Goal: Task Accomplishment & Management: Complete application form

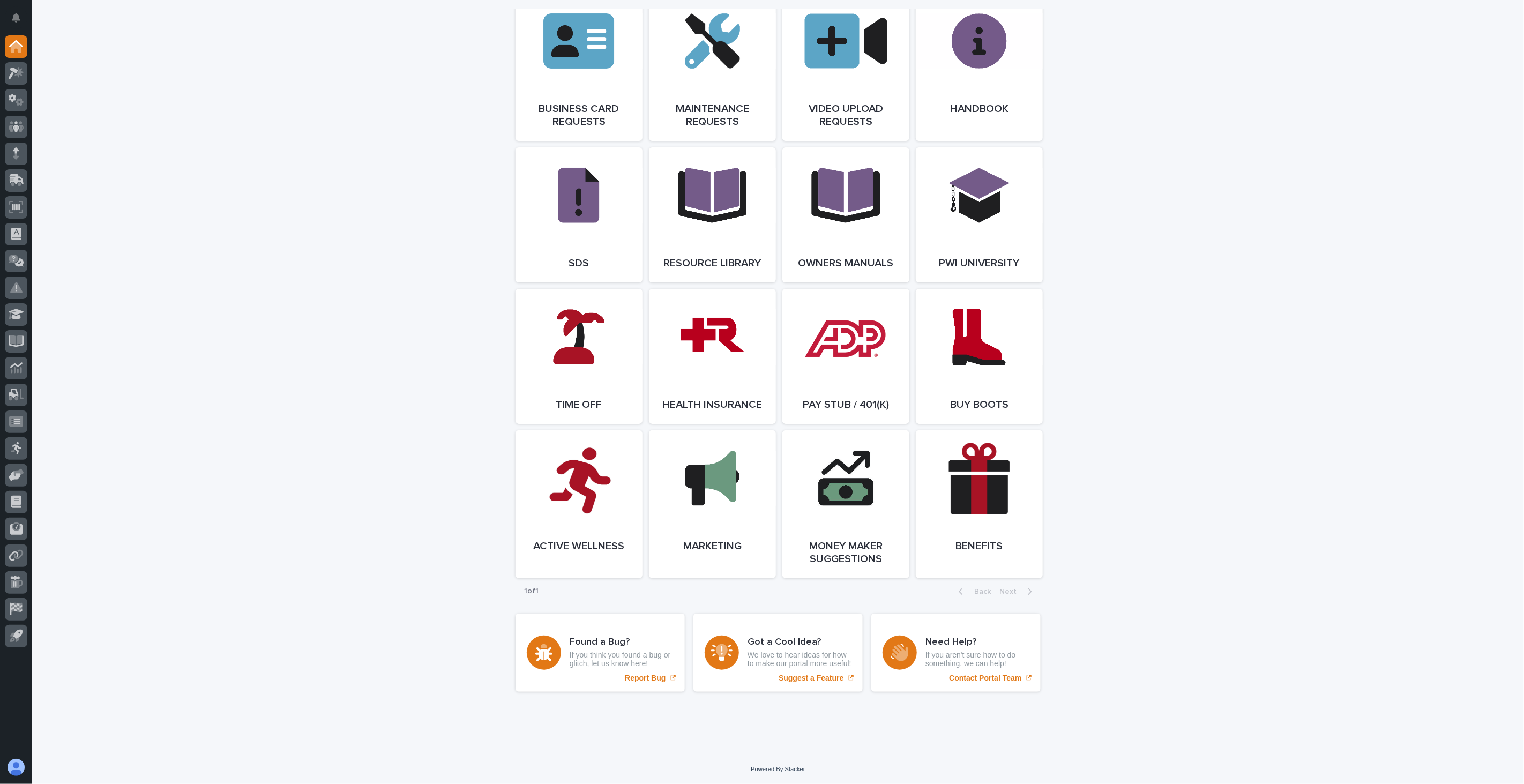
scroll to position [1691, 0]
click at [719, 334] on link "Open Link" at bounding box center [712, 356] width 127 height 135
click at [579, 498] on link "Open Link" at bounding box center [579, 504] width 127 height 148
click at [727, 335] on link "Open Link" at bounding box center [712, 356] width 127 height 135
click at [978, 352] on span "Open Link" at bounding box center [979, 356] width 35 height 8
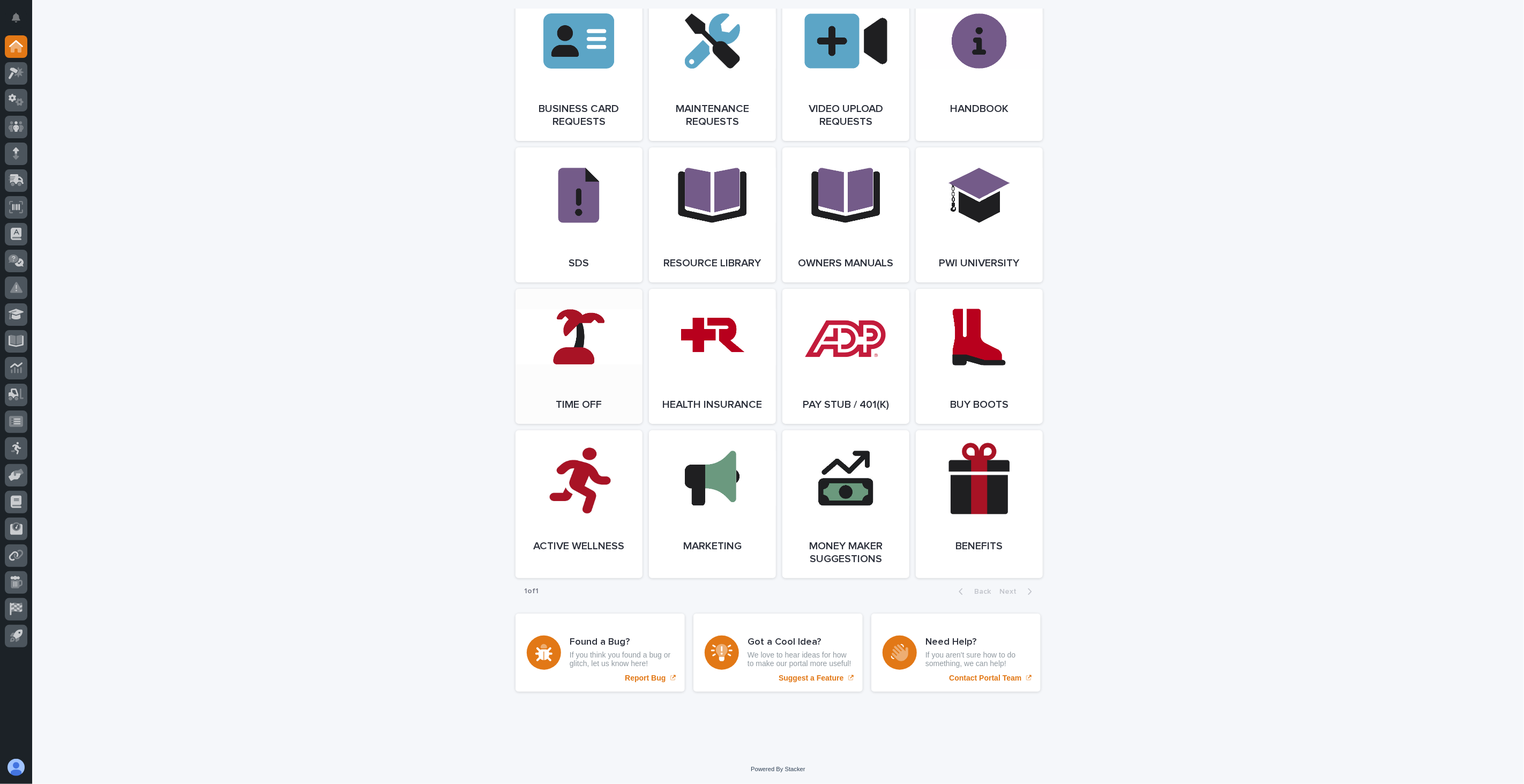
click at [582, 341] on link "Open Link" at bounding box center [579, 356] width 127 height 135
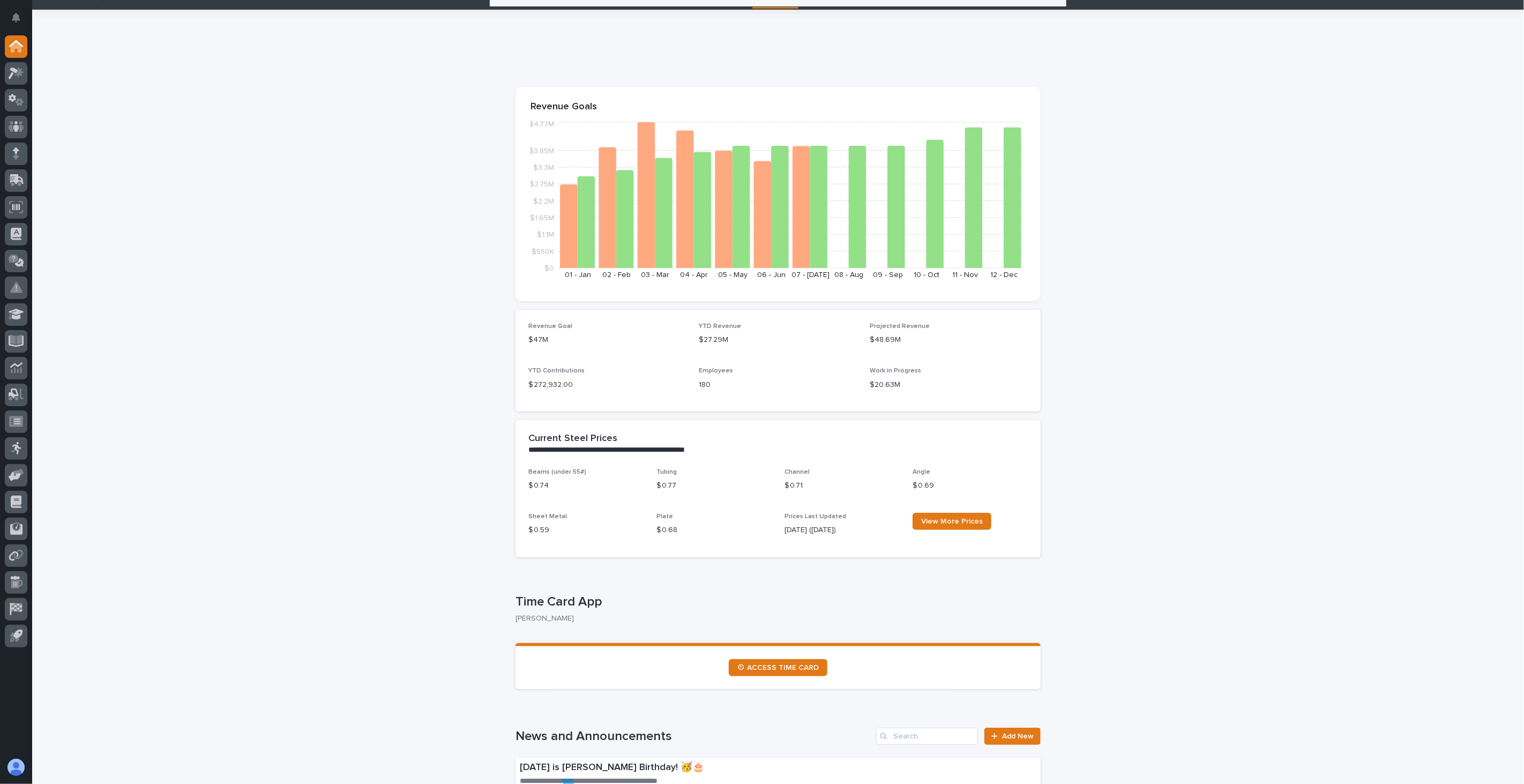
scroll to position [0, 0]
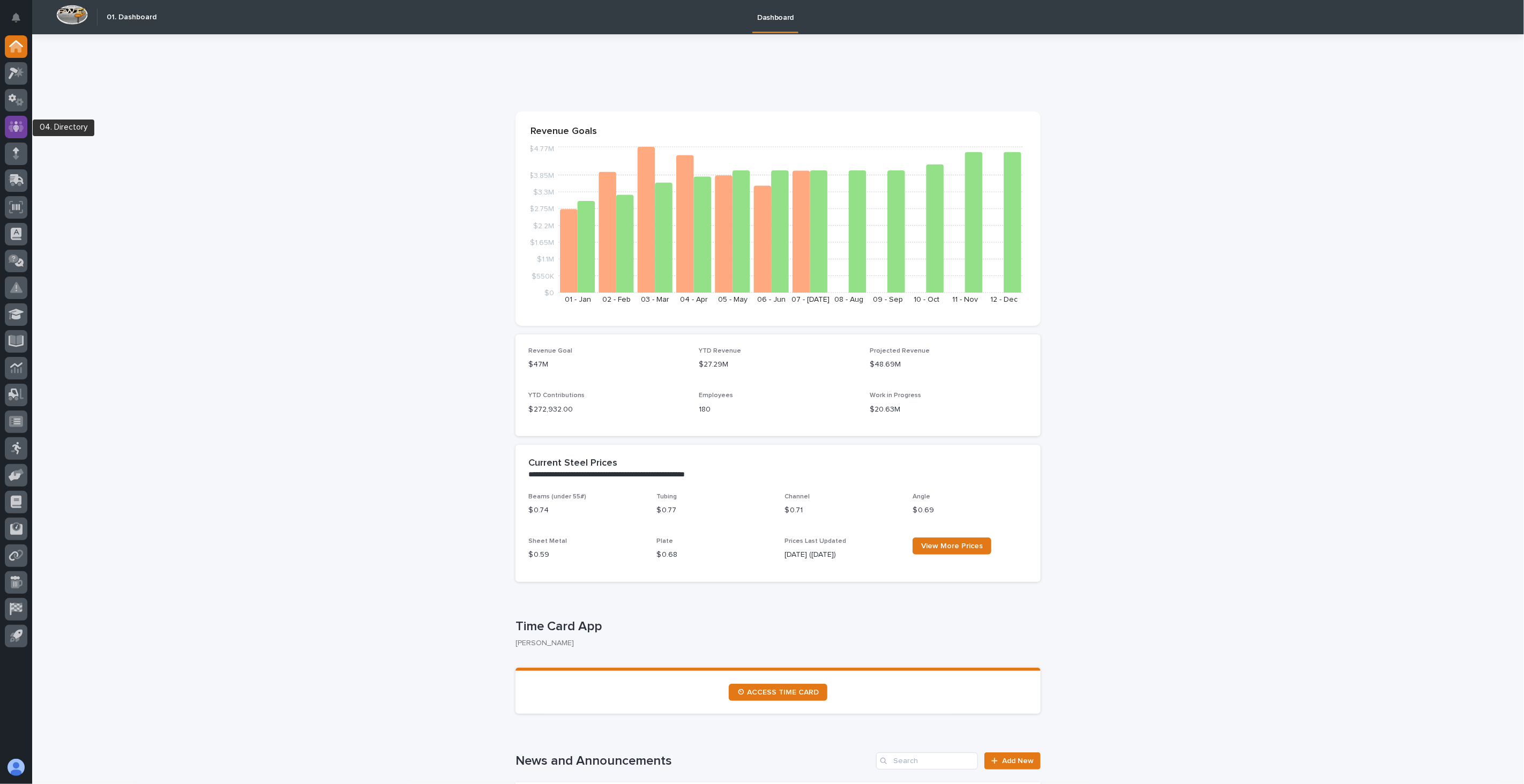
click at [16, 129] on icon at bounding box center [16, 126] width 6 height 11
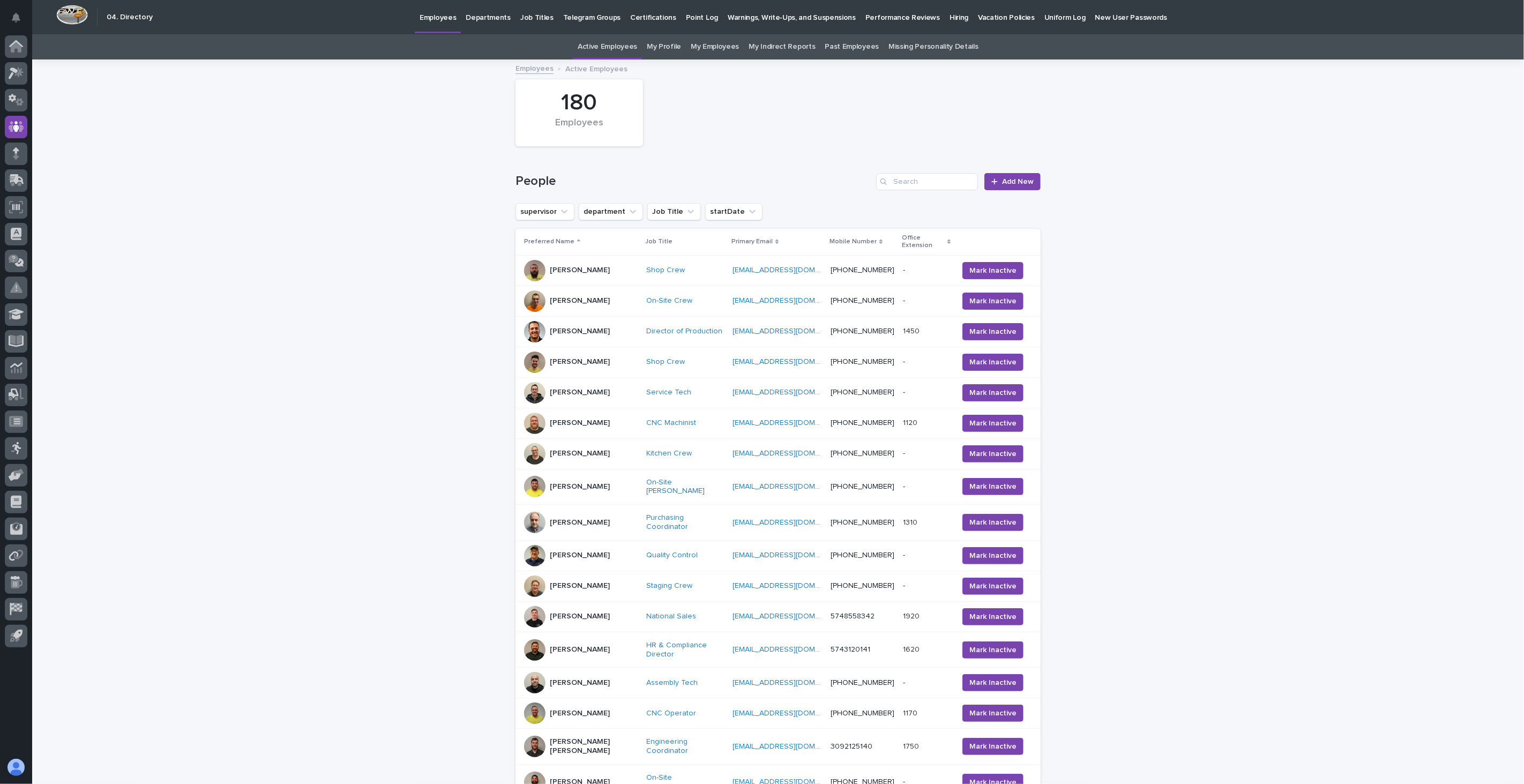
click at [668, 44] on link "My Profile" at bounding box center [663, 47] width 35 height 25
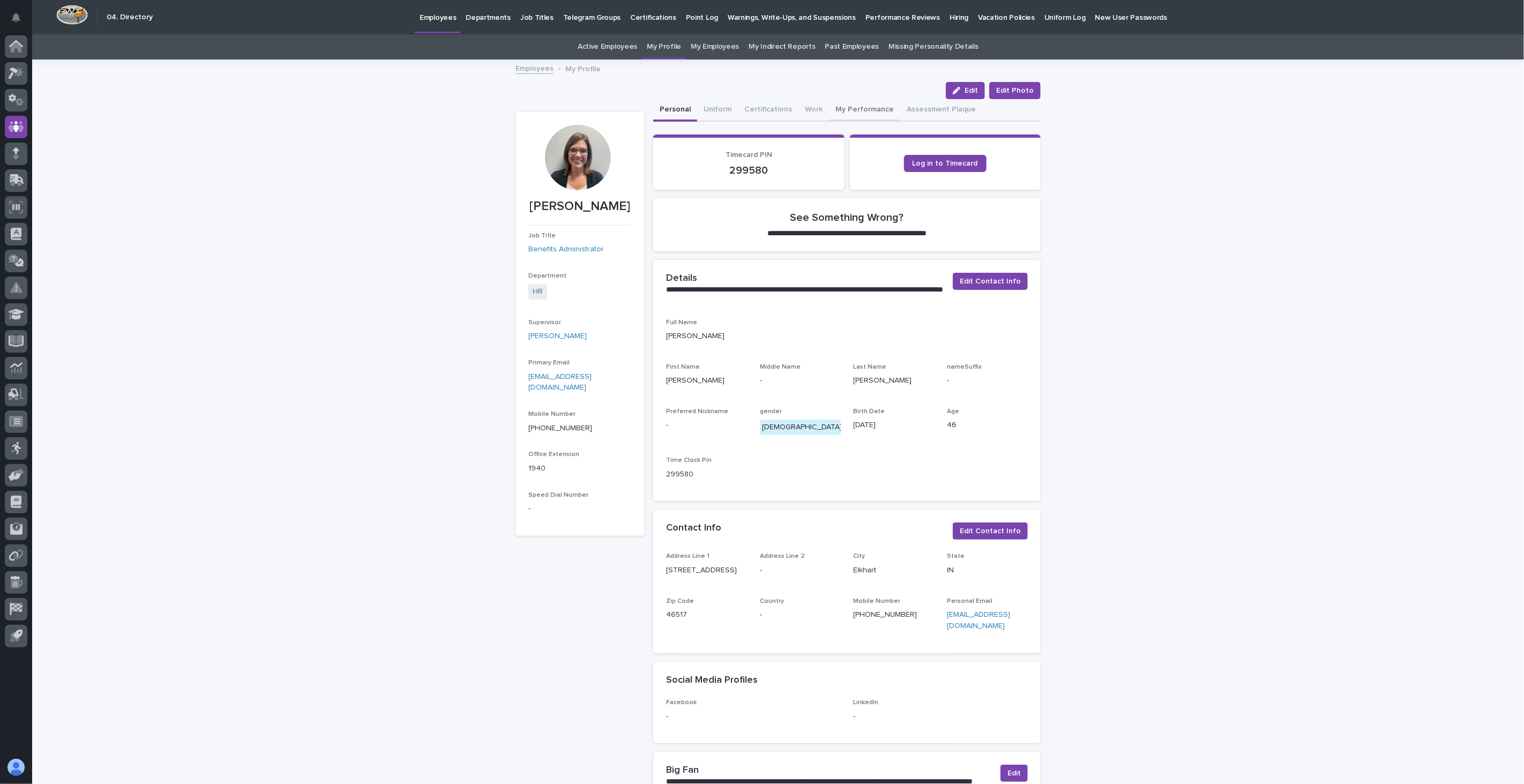
click at [858, 107] on button "My Performance" at bounding box center [864, 110] width 71 height 23
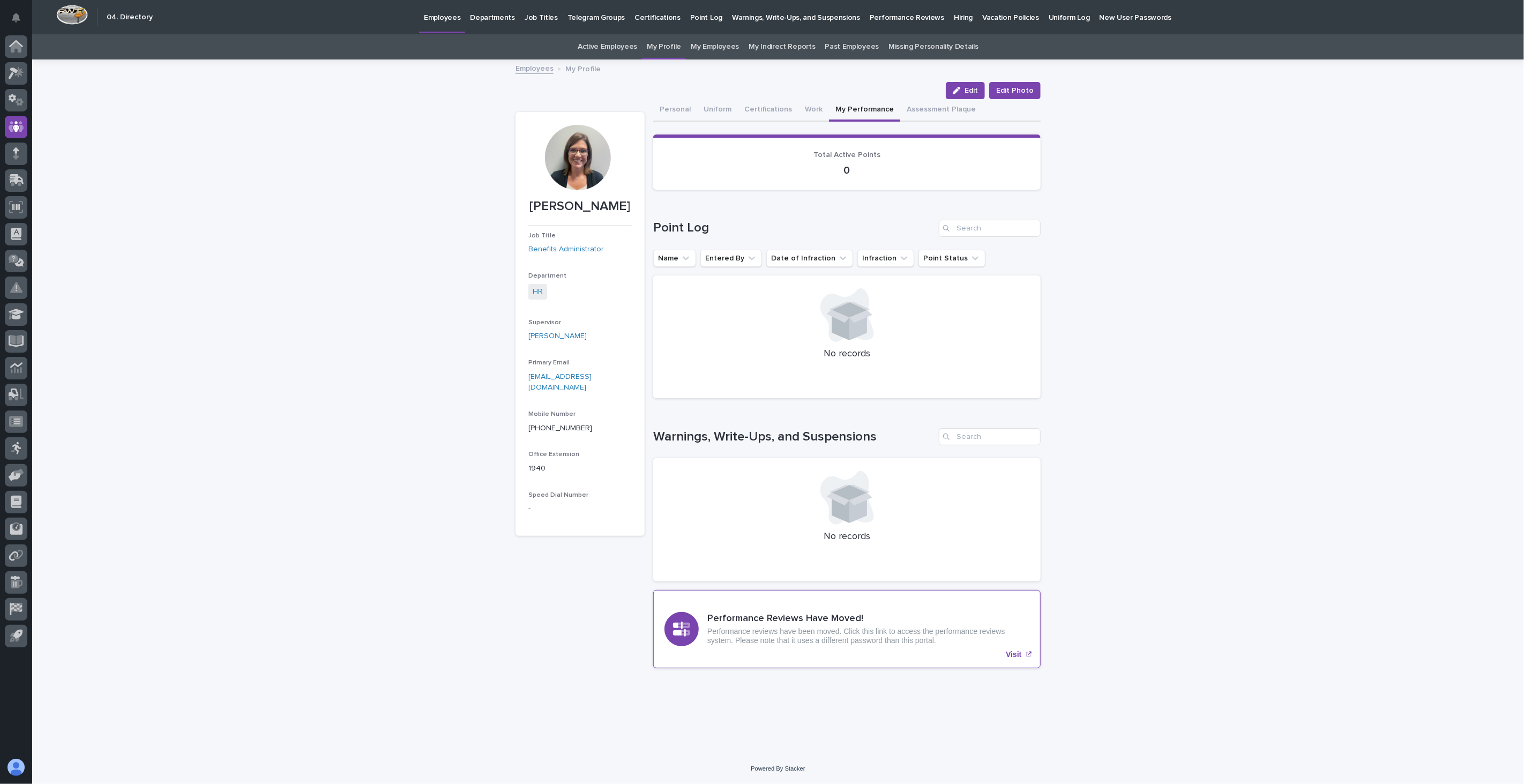
click at [1019, 655] on p "Visit" at bounding box center [1013, 654] width 16 height 9
click at [19, 48] on icon at bounding box center [16, 47] width 11 height 11
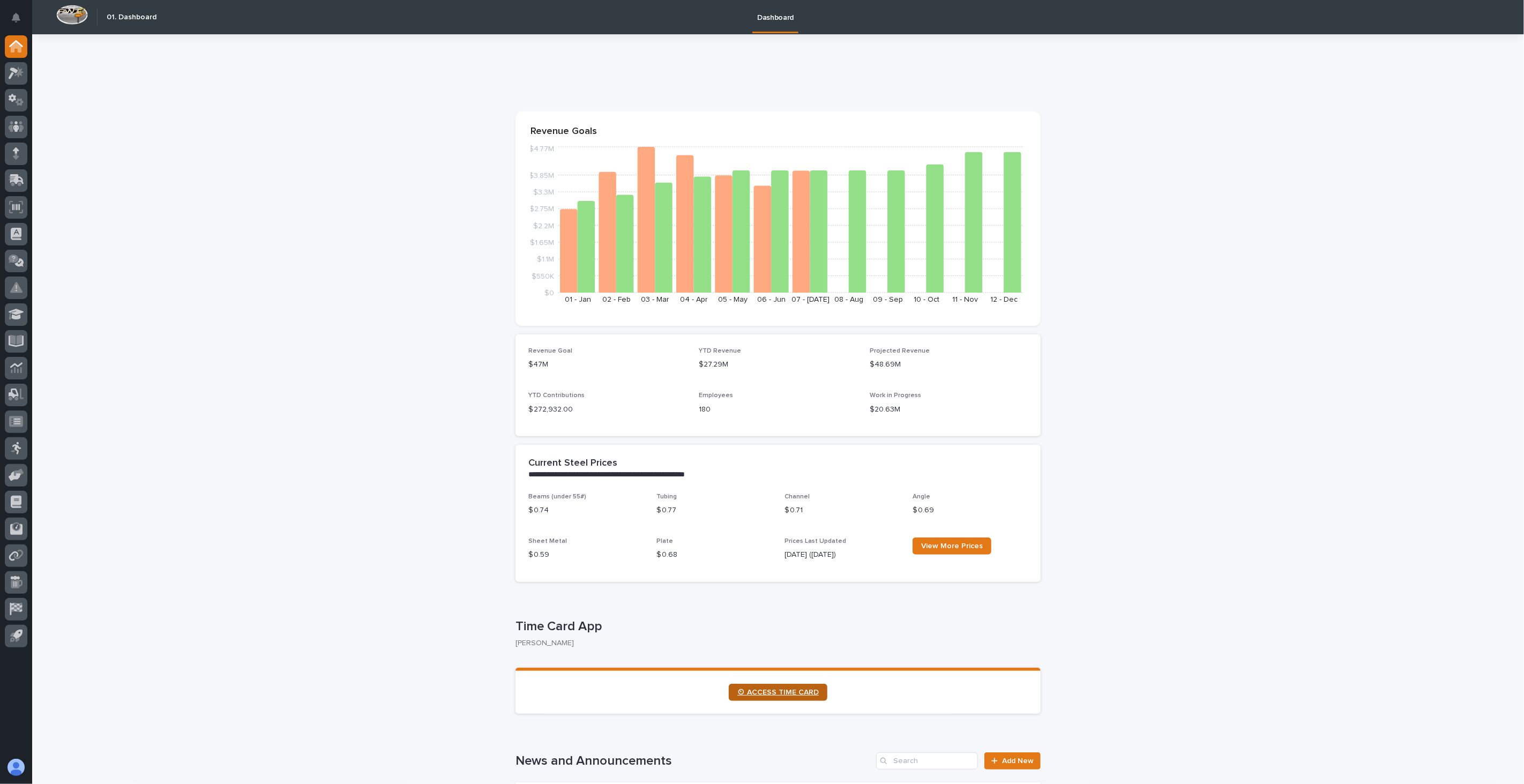
click at [774, 690] on span "⏲ ACCESS TIME CARD" at bounding box center [778, 692] width 81 height 8
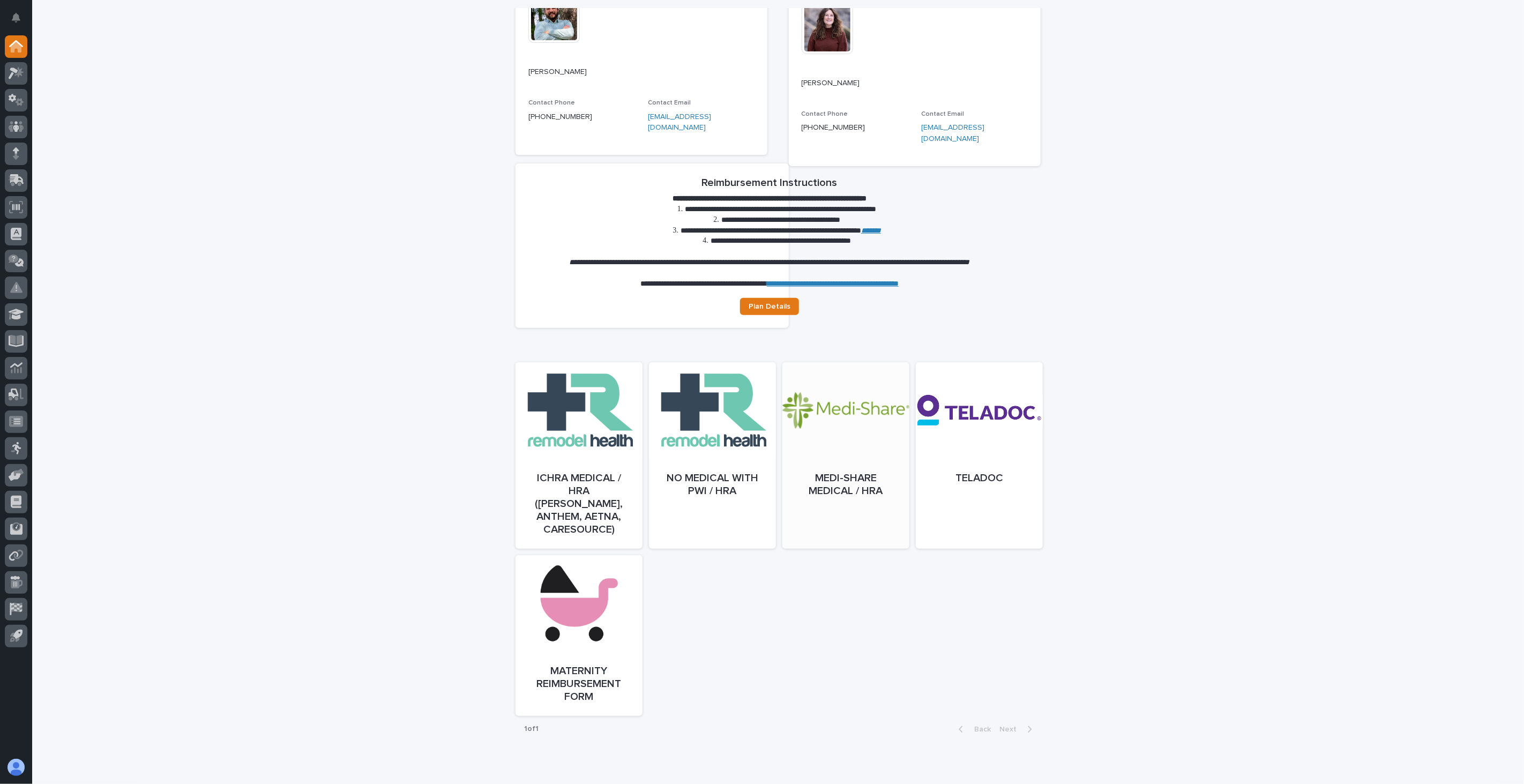
scroll to position [250, 0]
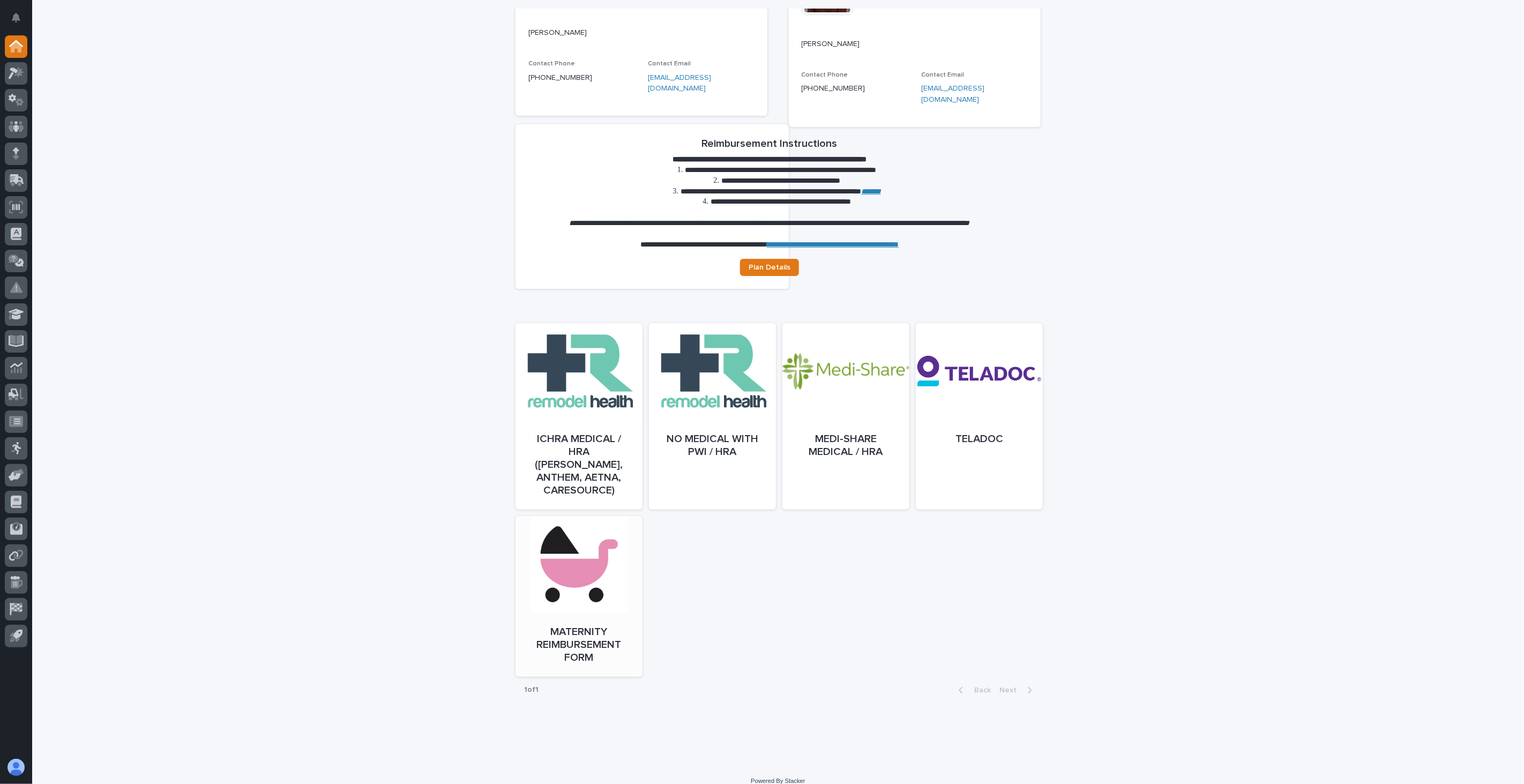
click at [577, 570] on link "Open" at bounding box center [579, 607] width 127 height 161
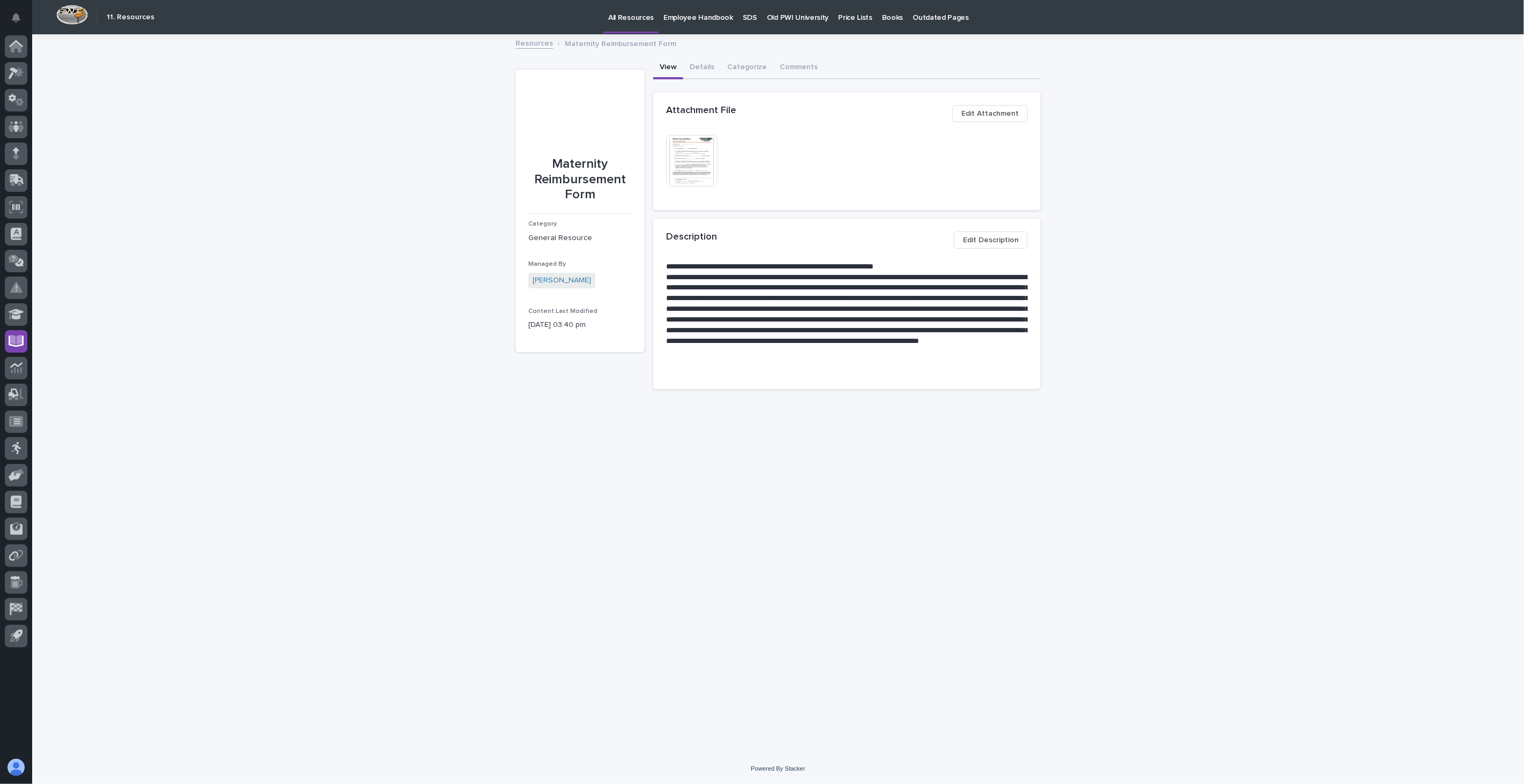
click at [697, 165] on img at bounding box center [692, 160] width 52 height 52
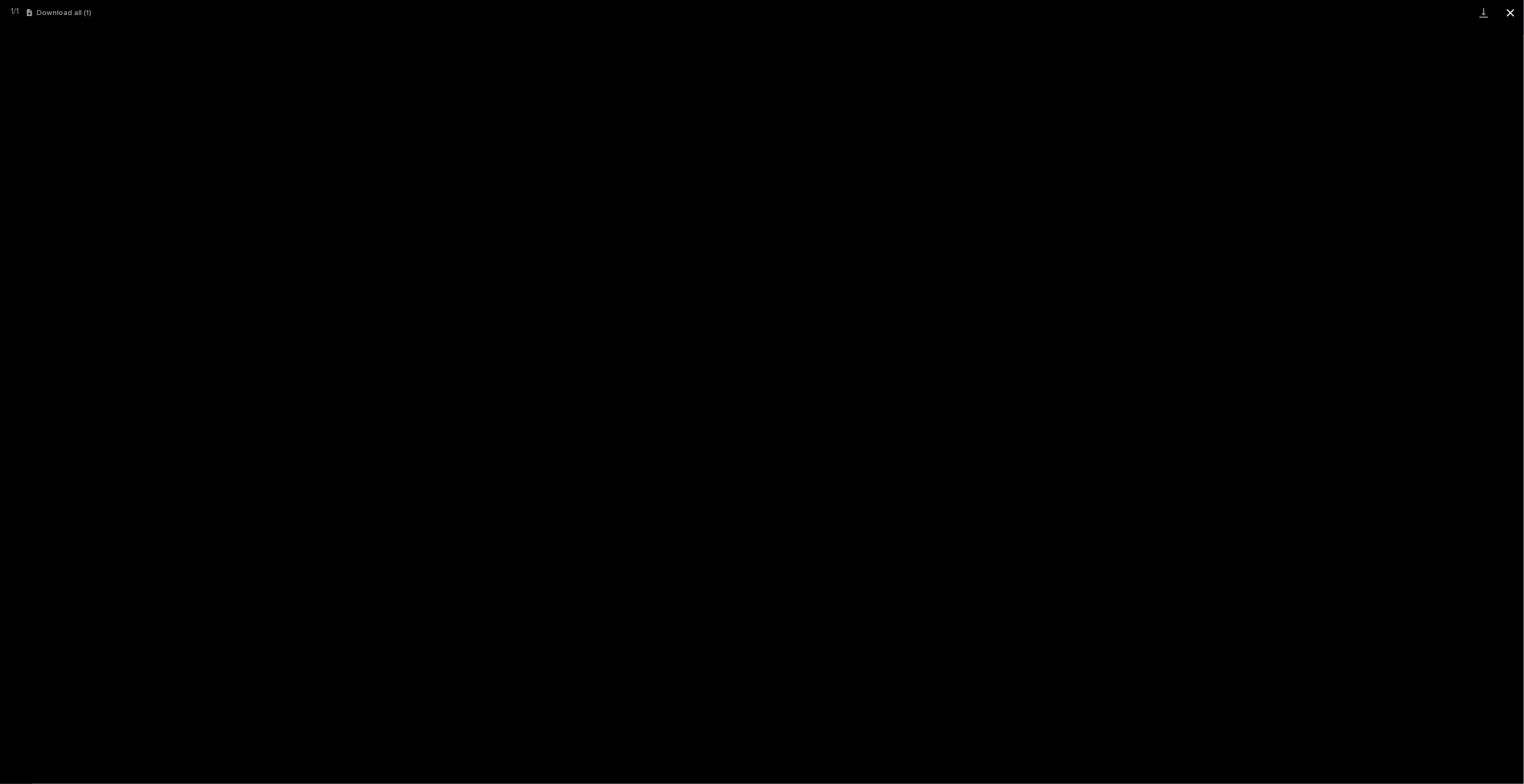
click at [1510, 11] on button "Close gallery" at bounding box center [1511, 13] width 27 height 25
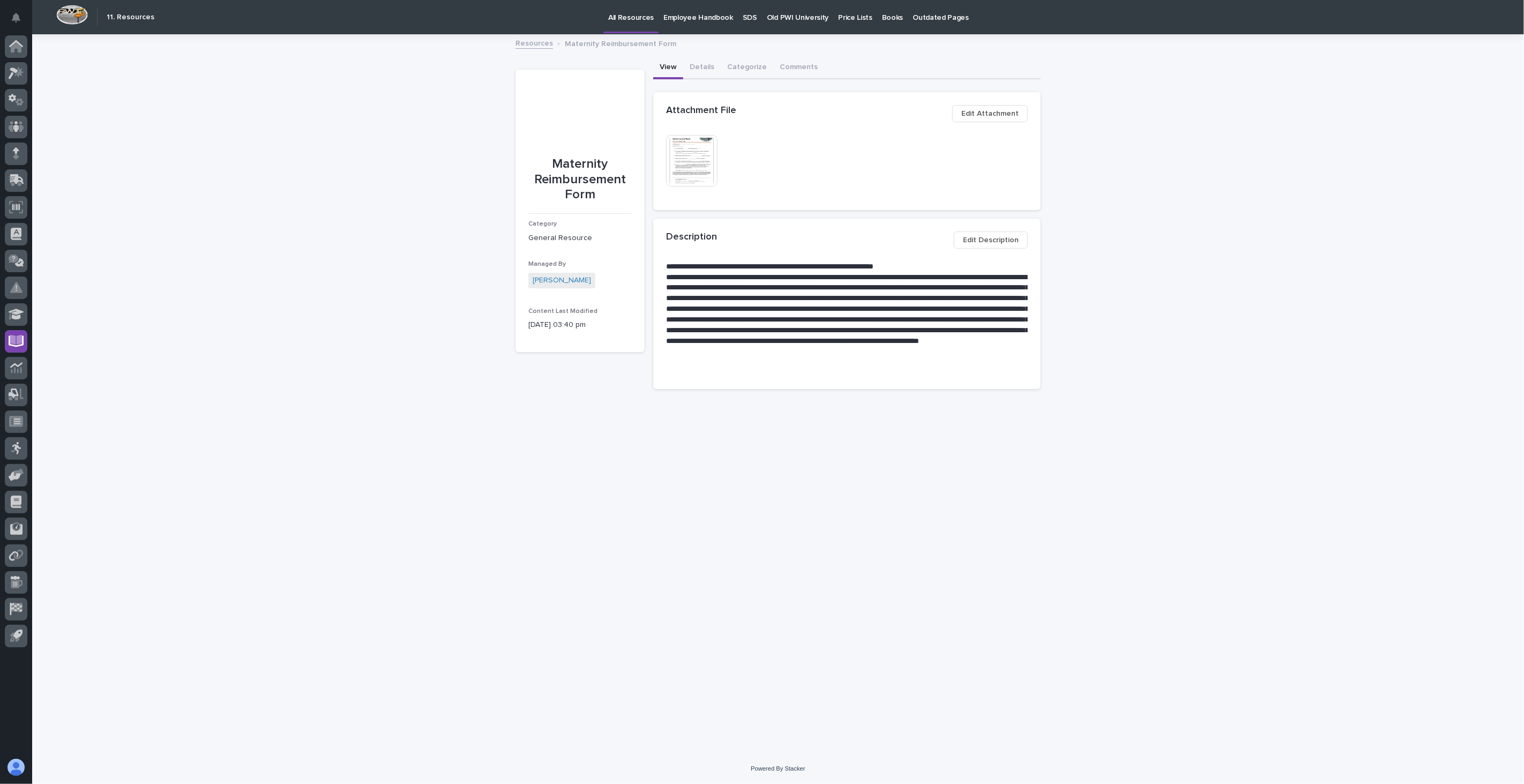
click at [691, 152] on img at bounding box center [692, 160] width 52 height 52
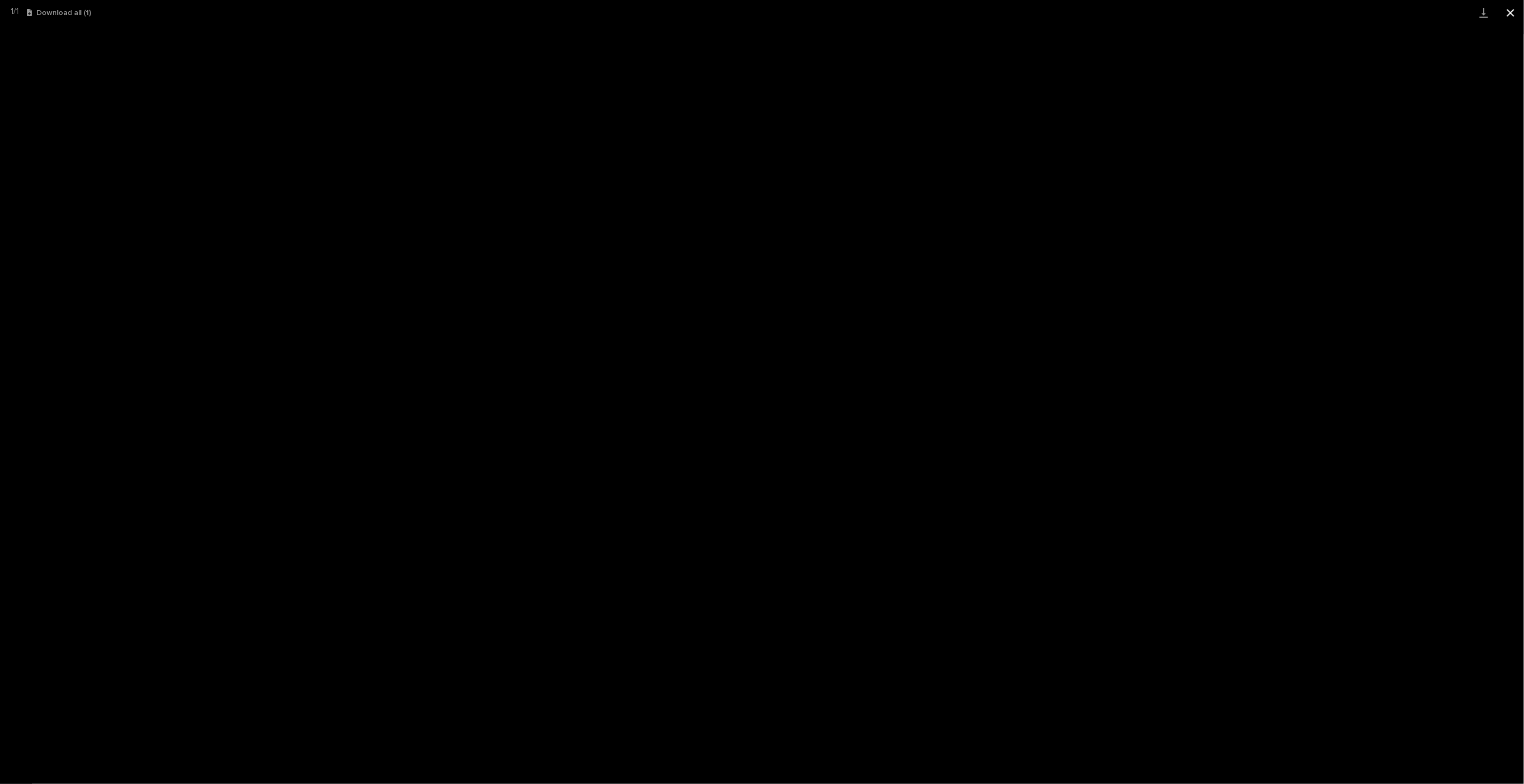
click at [1513, 13] on button "Close gallery" at bounding box center [1511, 13] width 27 height 25
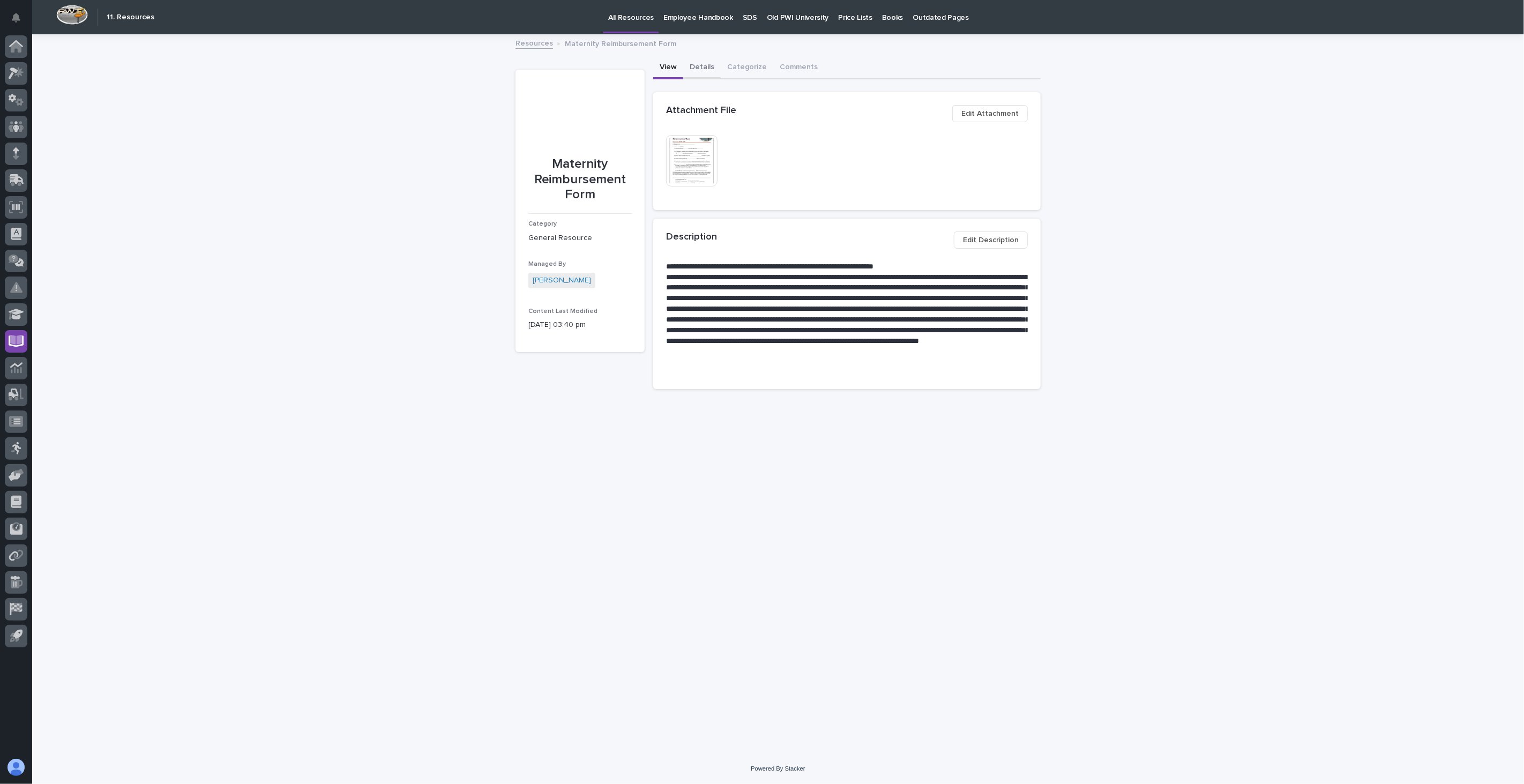
click at [709, 66] on button "Details" at bounding box center [702, 68] width 37 height 23
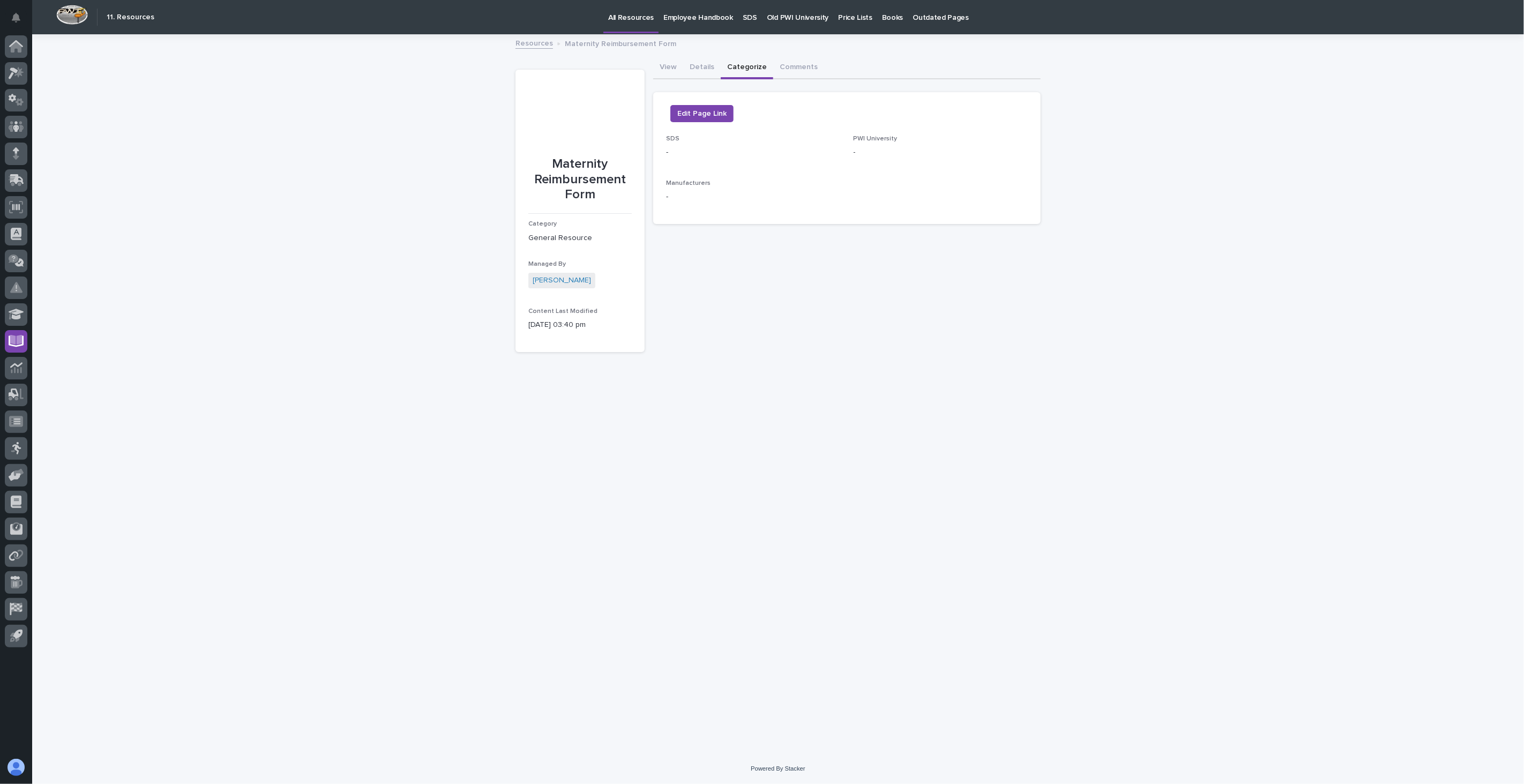
click at [754, 71] on button "Categorize" at bounding box center [747, 68] width 52 height 23
click at [775, 65] on button "Comments" at bounding box center [798, 68] width 51 height 23
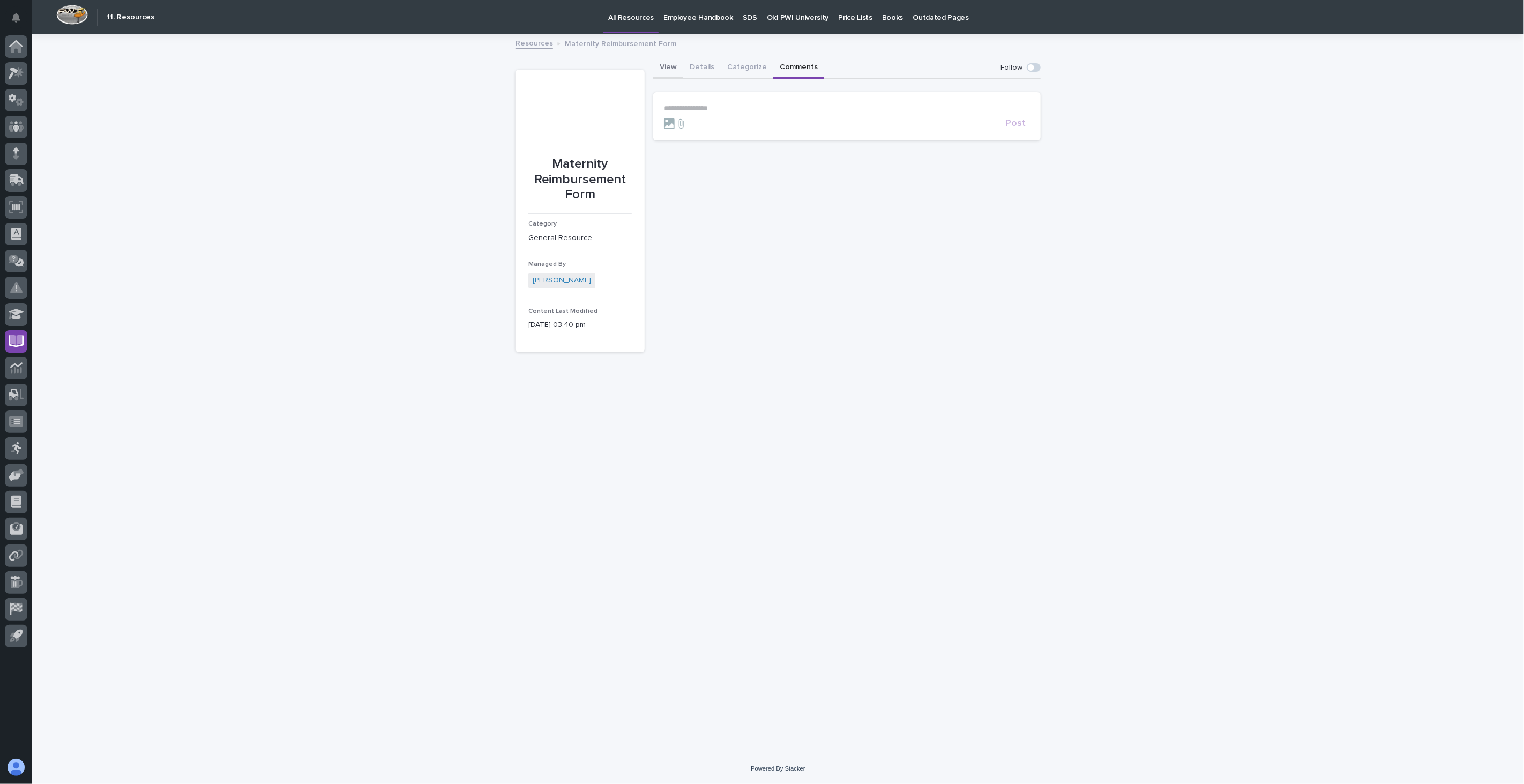
click at [666, 66] on button "View" at bounding box center [668, 68] width 30 height 23
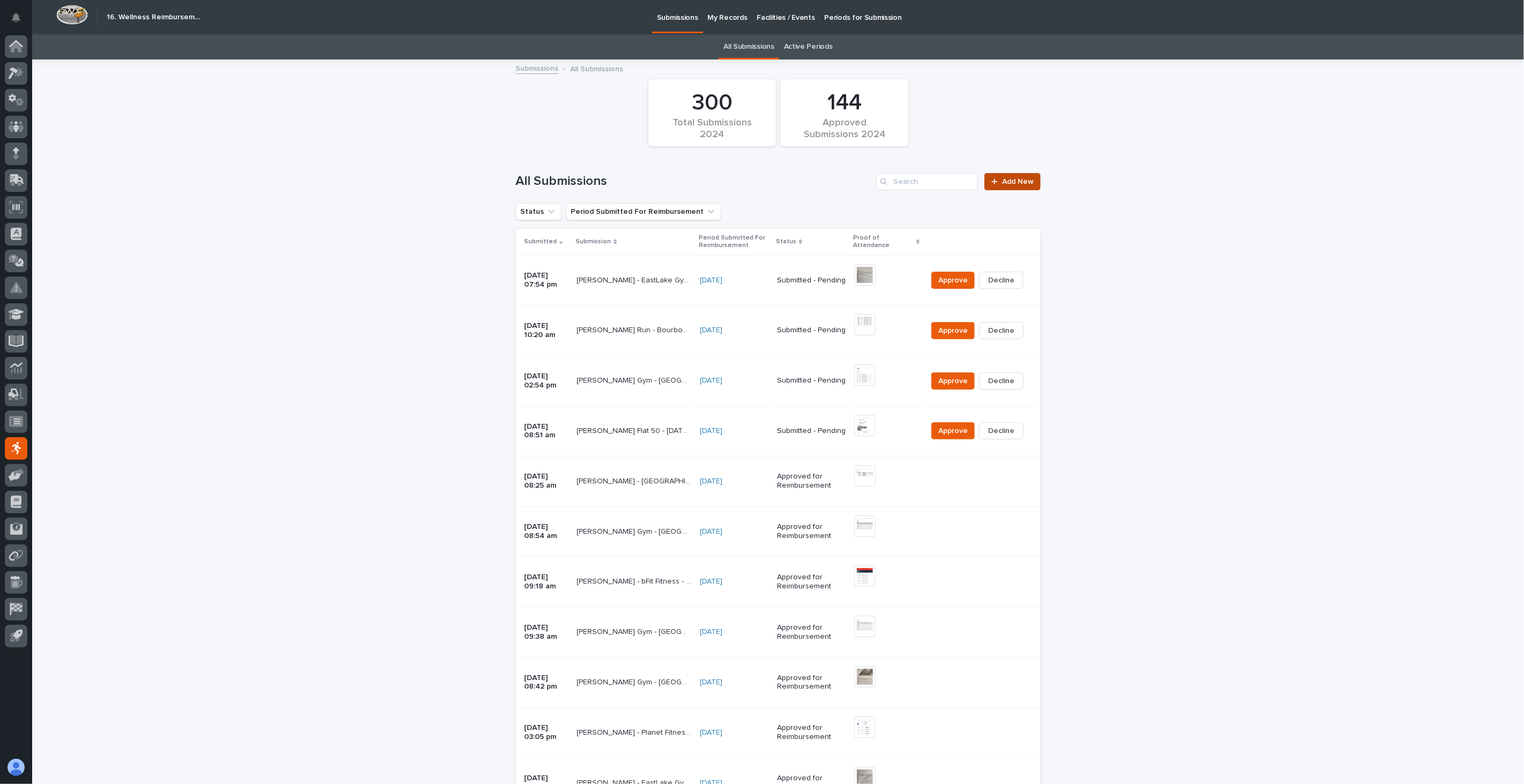
click at [1024, 184] on span "Add New" at bounding box center [1017, 182] width 32 height 8
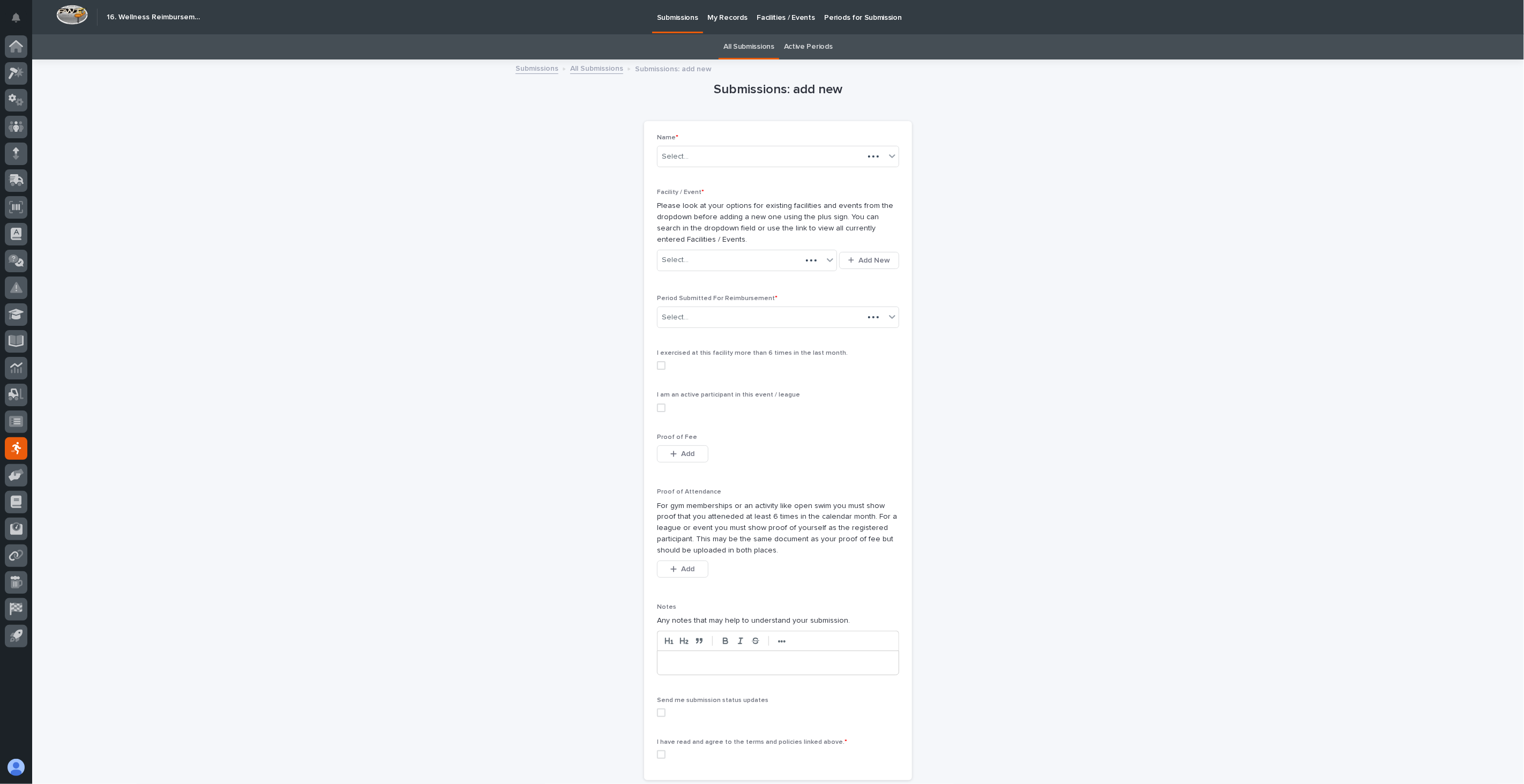
scroll to position [35, 0]
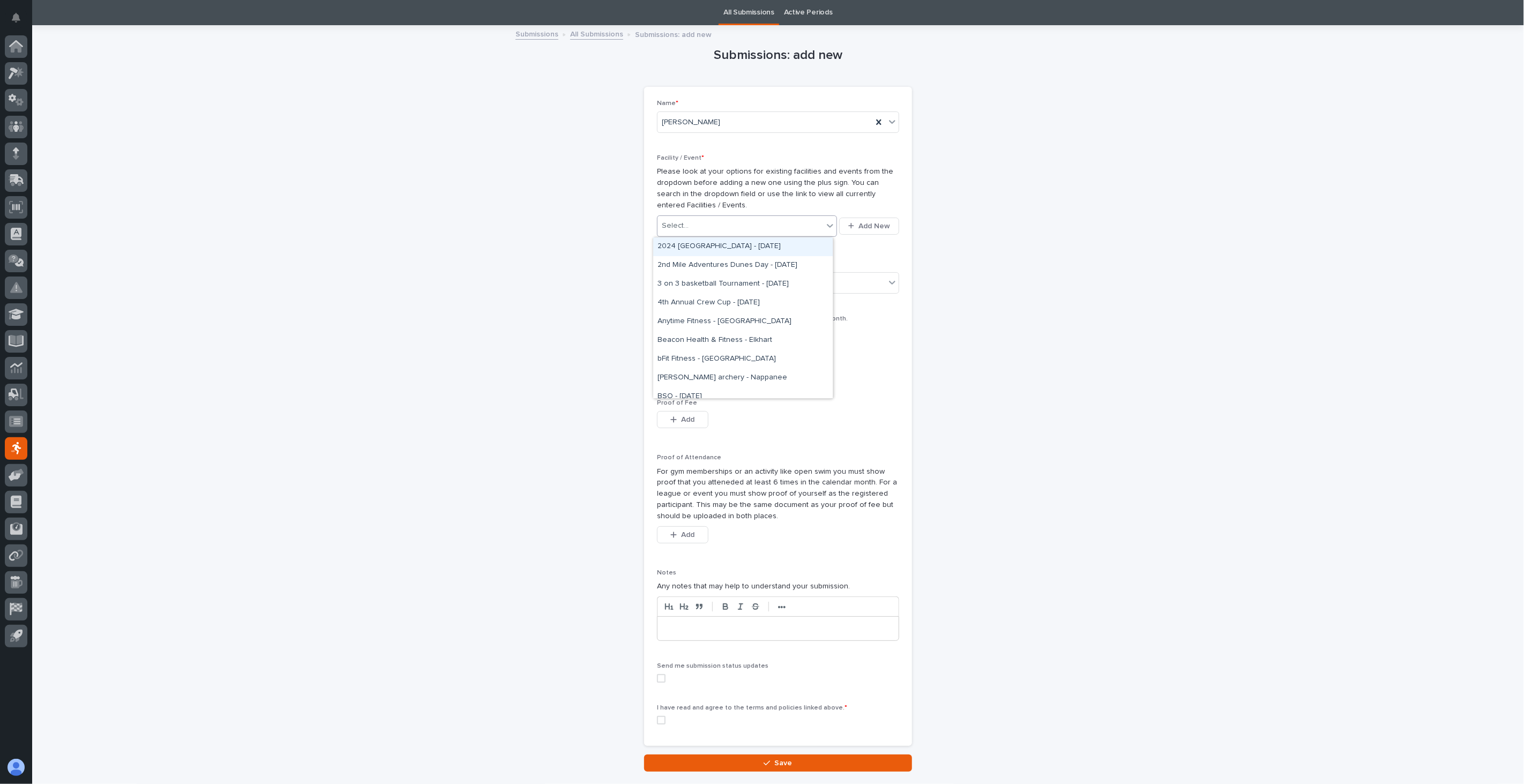
click at [825, 227] on icon at bounding box center [829, 225] width 11 height 11
click at [955, 265] on div "Submissions: add new Loading... Saving… Loading... Saving… Loading... Saving… N…" at bounding box center [778, 399] width 525 height 746
click at [780, 287] on div "Select..." at bounding box center [772, 283] width 228 height 18
click at [933, 340] on div "Submissions: add new Loading... Saving… Loading... Saving… Loading... Saving… N…" at bounding box center [778, 399] width 525 height 746
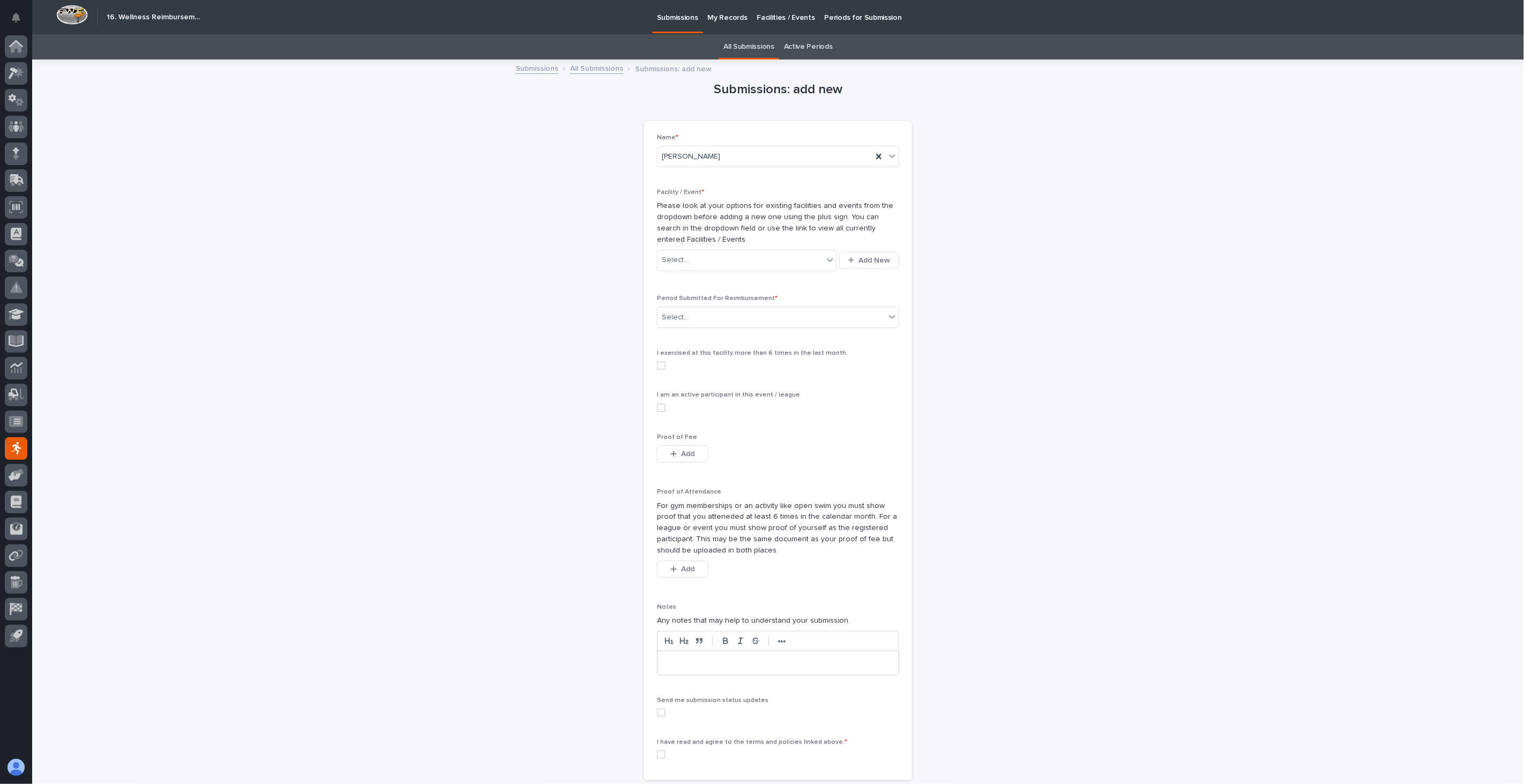
click at [598, 70] on link "All Submissions" at bounding box center [596, 67] width 53 height 12
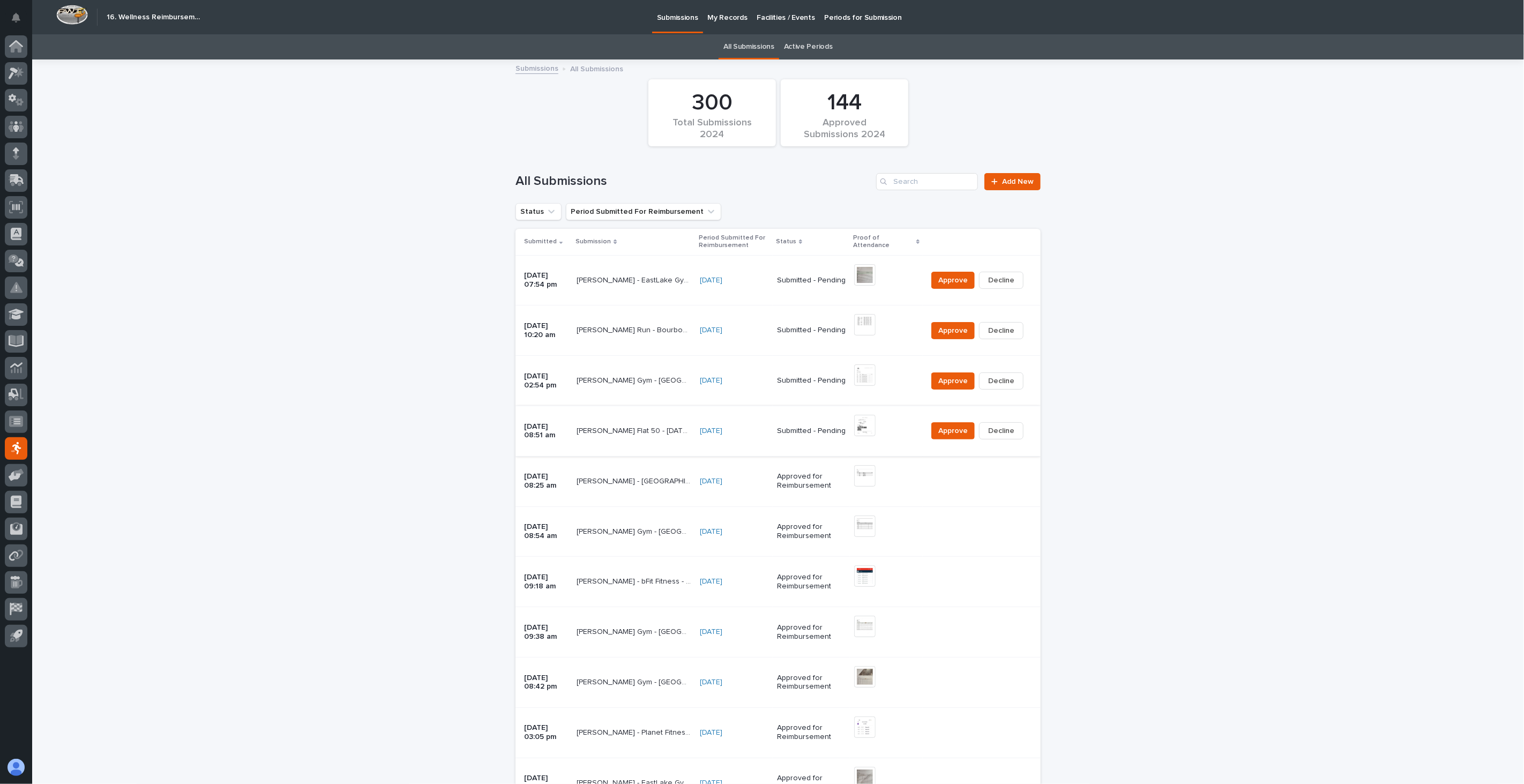
scroll to position [35, 0]
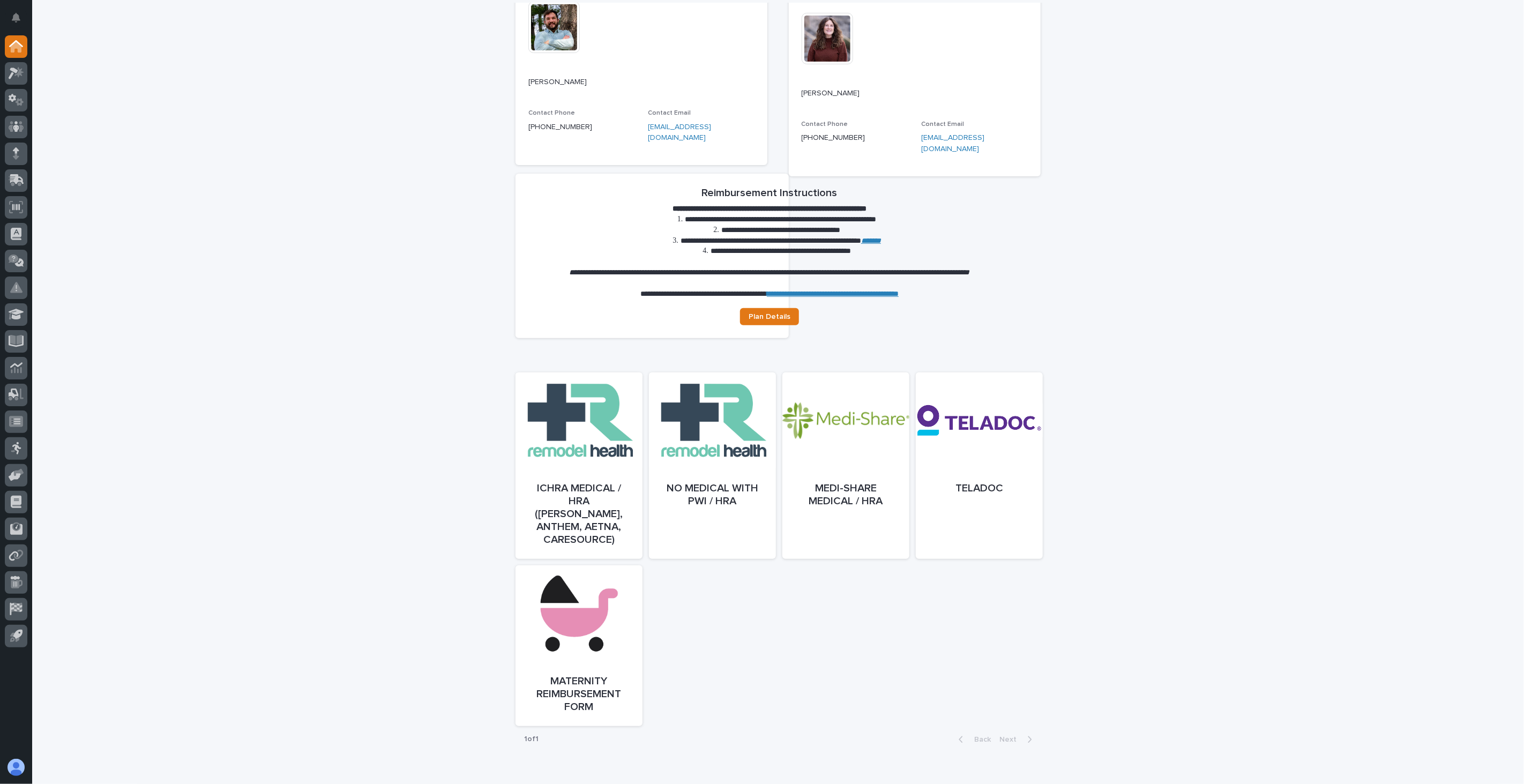
scroll to position [238, 0]
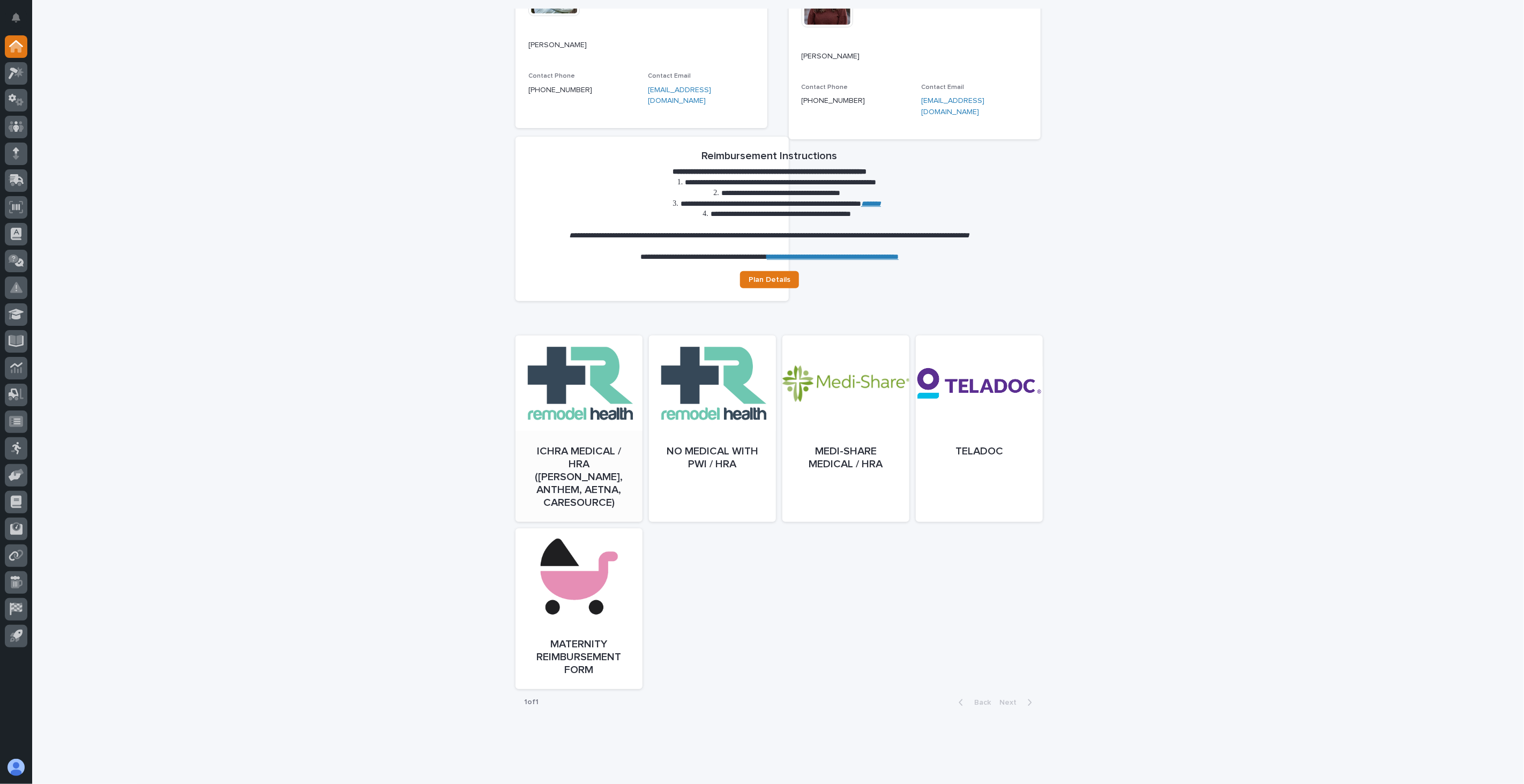
click at [580, 451] on link "Open" at bounding box center [579, 439] width 127 height 186
click at [844, 429] on div at bounding box center [846, 439] width 127 height 186
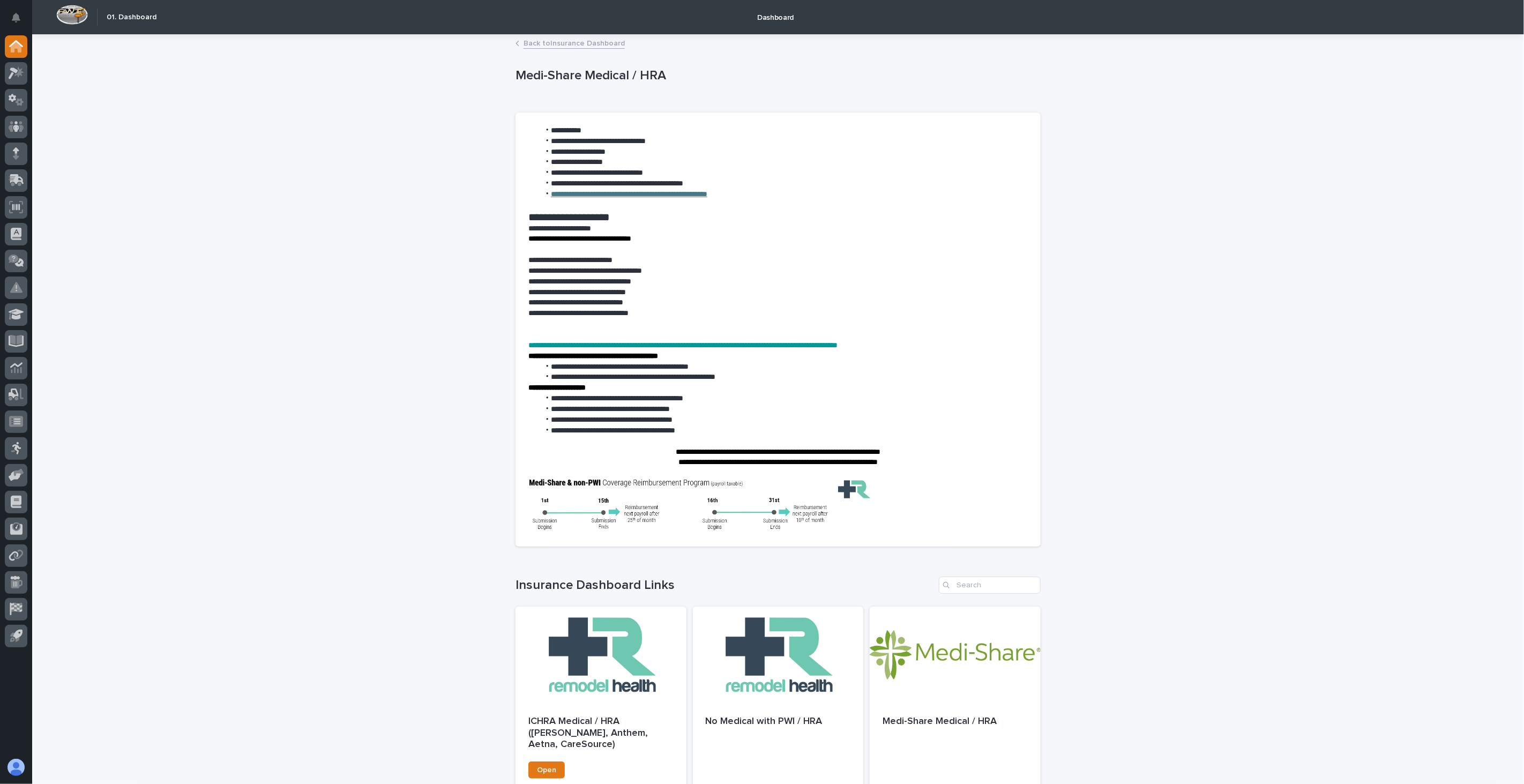
click at [657, 194] on link "**********" at bounding box center [629, 194] width 156 height 8
click at [560, 42] on link "Back to Insurance Dashboard" at bounding box center [574, 42] width 101 height 12
